Goal: Check status: Check status

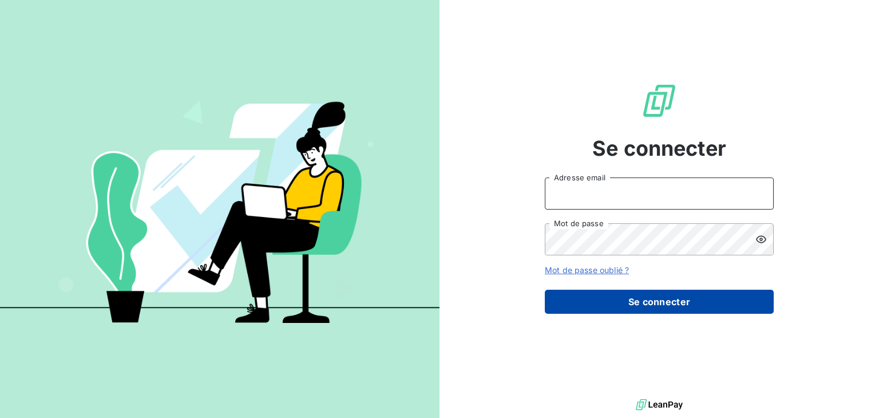
type input "[EMAIL_ADDRESS][DOMAIN_NAME]"
click at [640, 290] on button "Se connecter" at bounding box center [659, 302] width 229 height 24
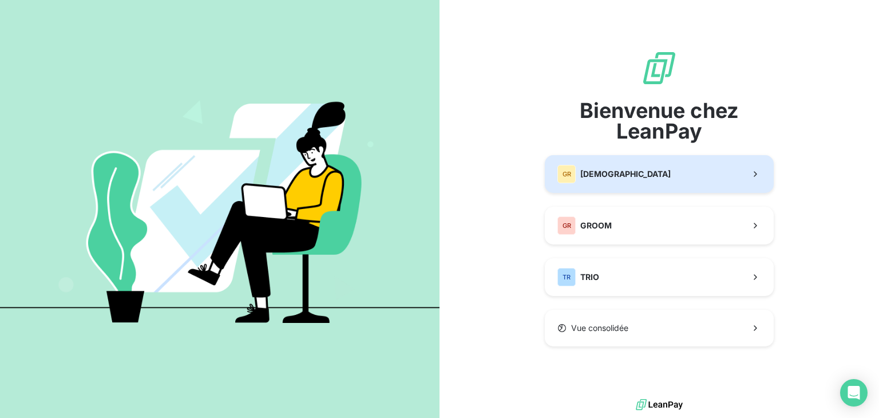
click at [651, 179] on button "GR GREENWISHES" at bounding box center [659, 174] width 229 height 38
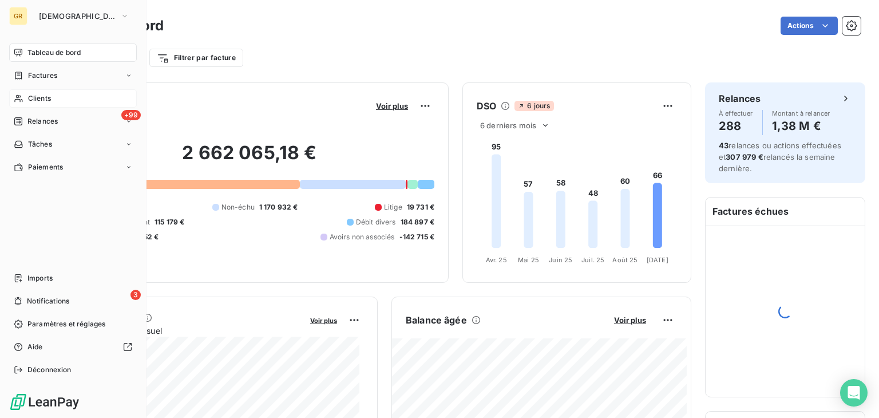
click at [49, 98] on span "Clients" at bounding box center [39, 98] width 23 height 10
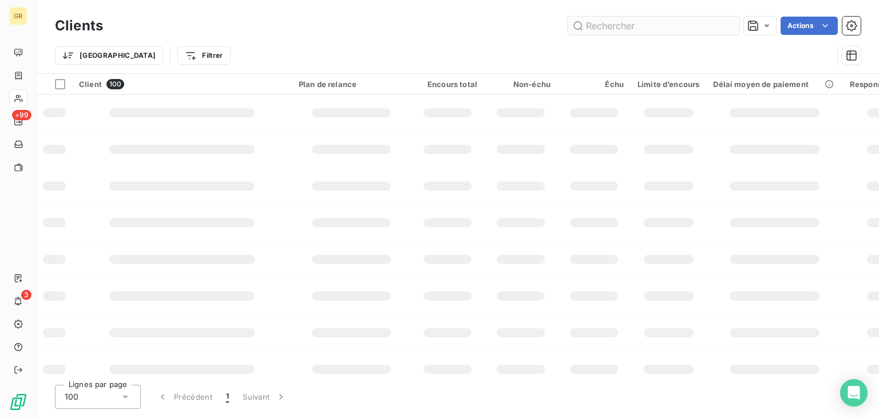
click at [637, 26] on input "text" at bounding box center [654, 26] width 172 height 18
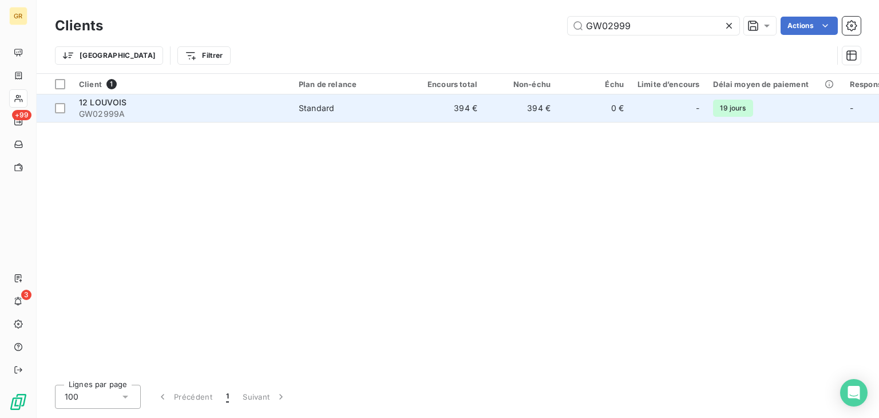
type input "GW02999"
click at [529, 112] on td "394 €" at bounding box center [520, 107] width 73 height 27
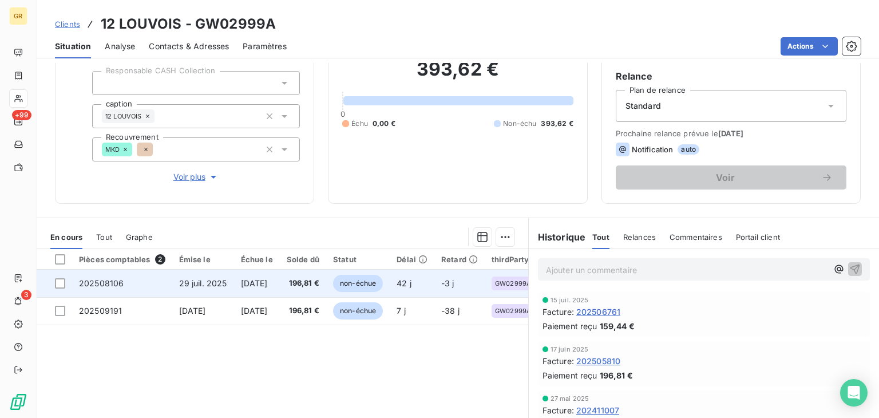
scroll to position [114, 0]
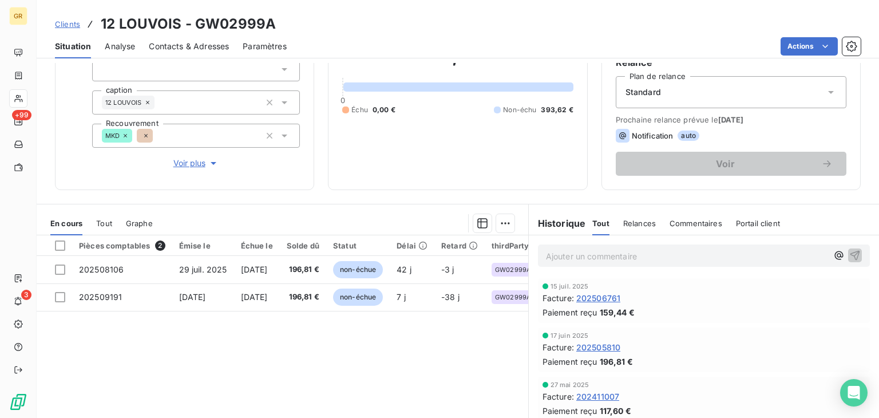
click at [100, 220] on span "Tout" at bounding box center [104, 223] width 16 height 9
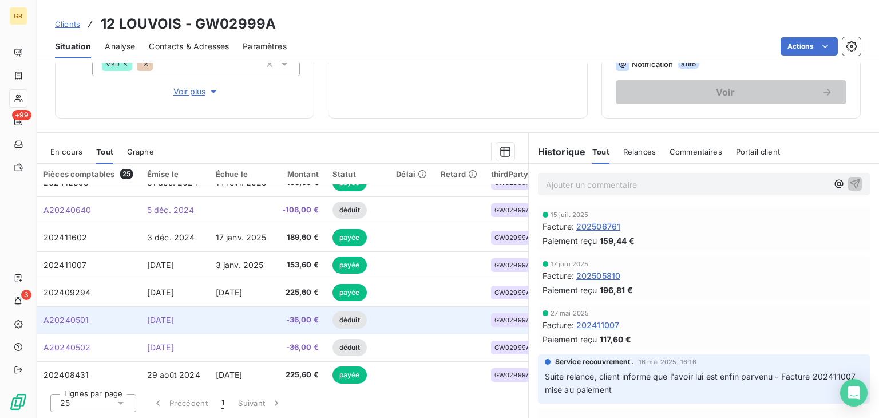
scroll to position [0, 0]
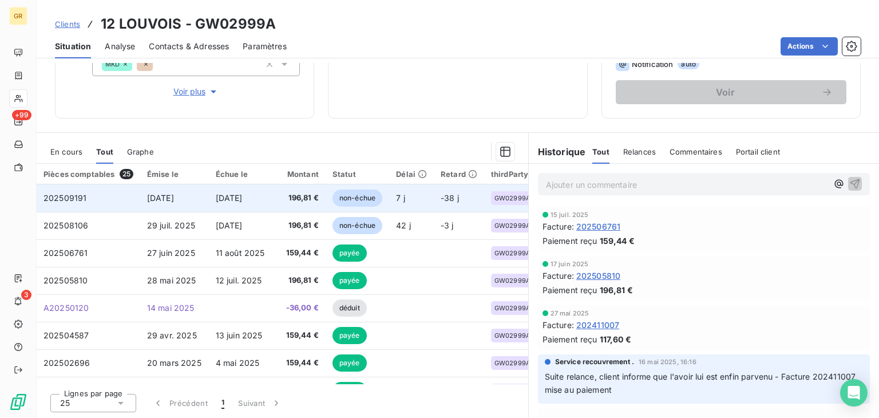
click at [193, 205] on td "[DATE]" at bounding box center [174, 197] width 69 height 27
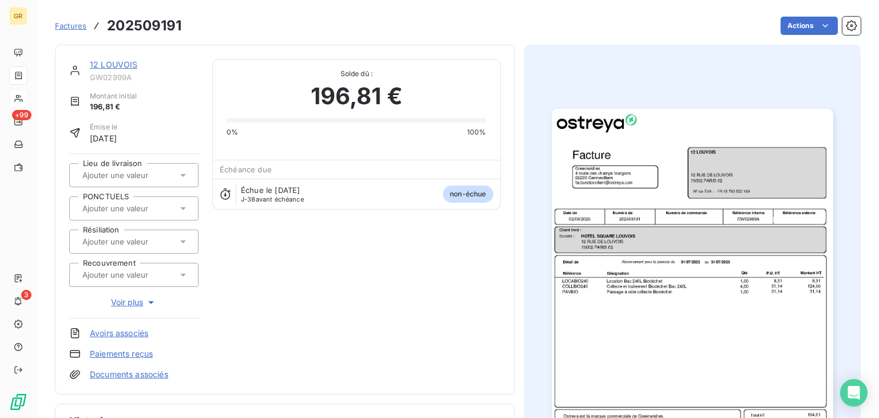
click at [777, 287] on img "button" at bounding box center [693, 308] width 282 height 398
